Goal: Check status: Check status

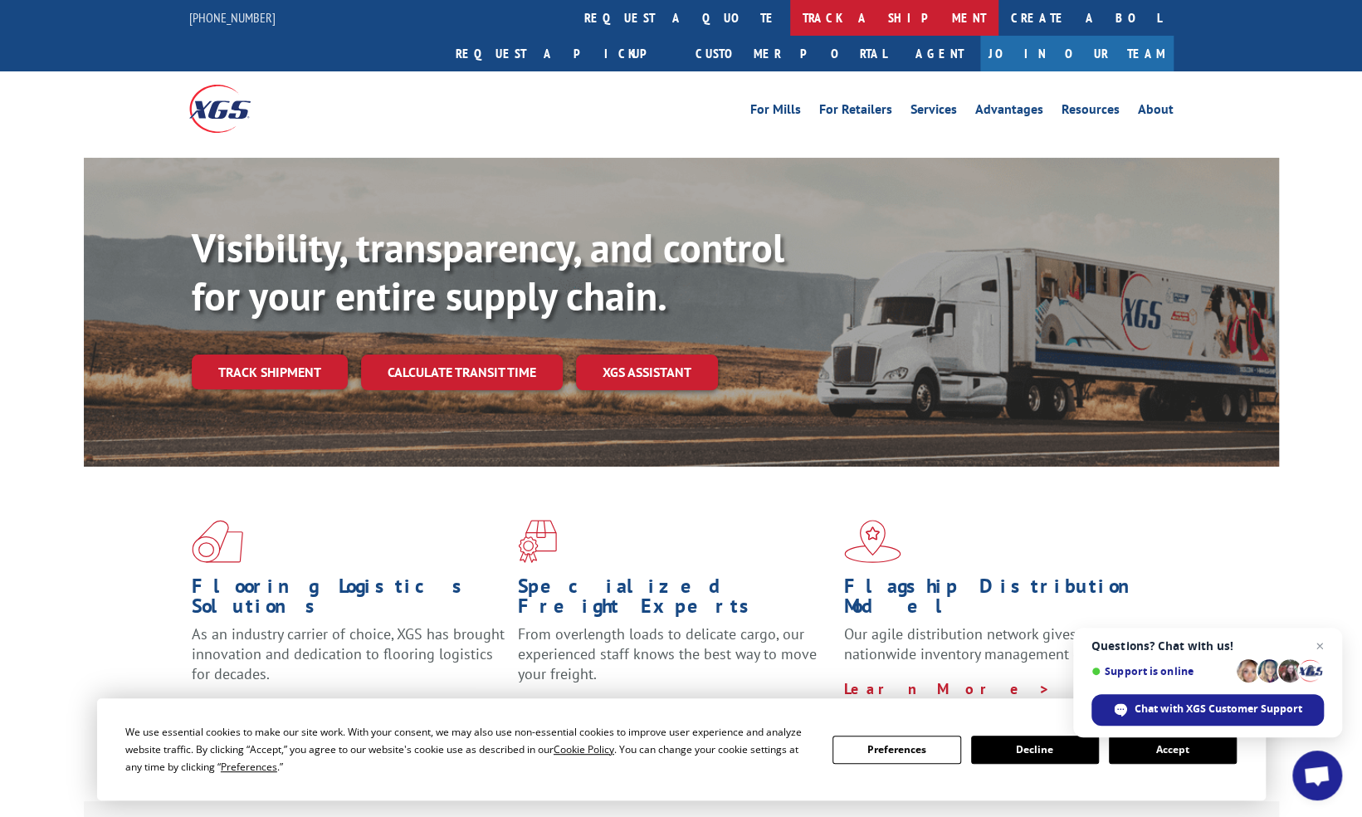
click at [790, 20] on link "track a shipment" at bounding box center [894, 18] width 208 height 36
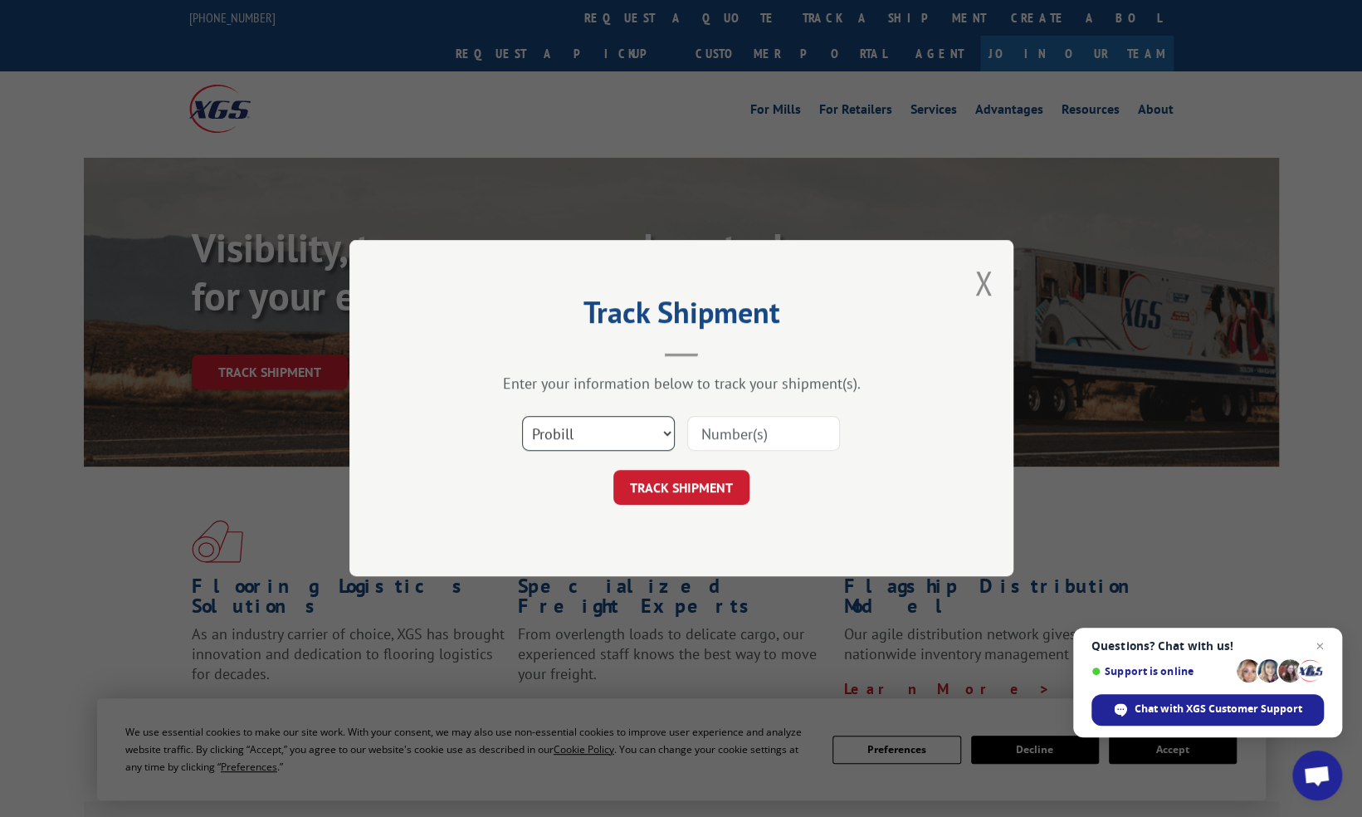
click at [667, 427] on select "Select category... Probill BOL PO" at bounding box center [598, 434] width 153 height 35
select select "bol"
click at [522, 417] on select "Select category... Probill BOL PO" at bounding box center [598, 434] width 153 height 35
click at [732, 433] on input at bounding box center [763, 434] width 153 height 35
paste input "TFD-041284.A"
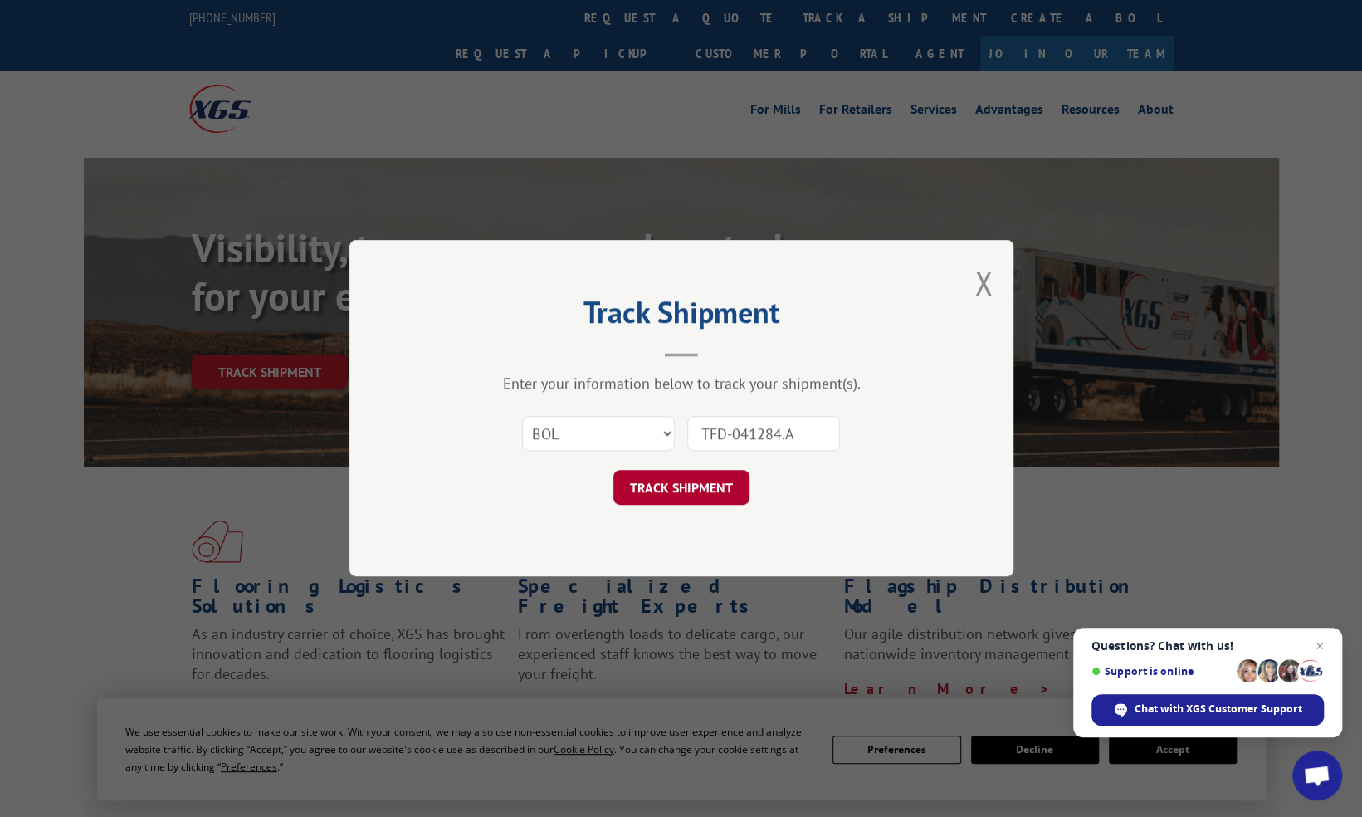
type input "TFD-041284.A"
click at [695, 485] on button "TRACK SHIPMENT" at bounding box center [681, 488] width 136 height 35
